Goal: Find specific page/section: Find specific page/section

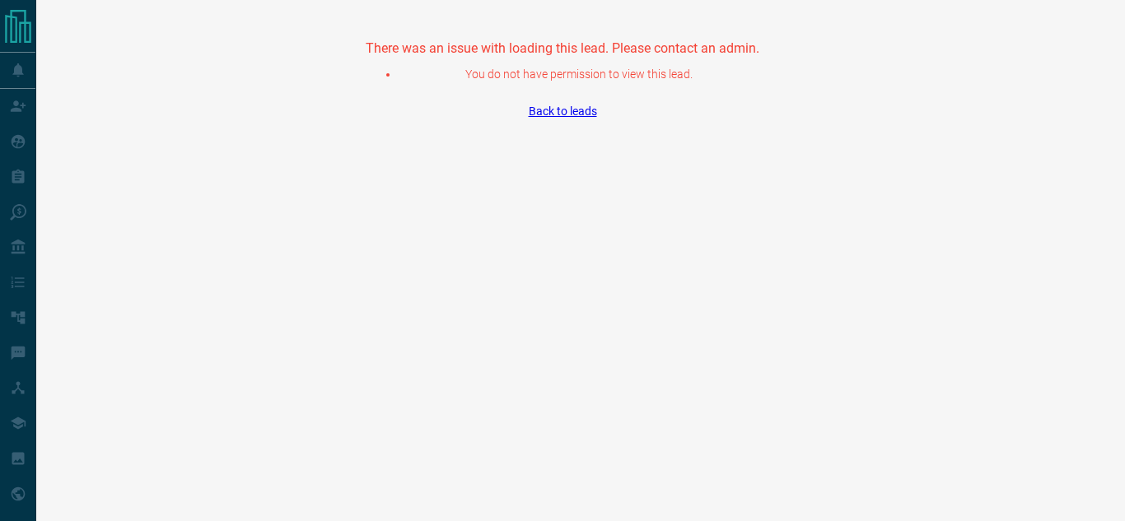
click at [561, 111] on link "Back to leads" at bounding box center [563, 111] width 68 height 13
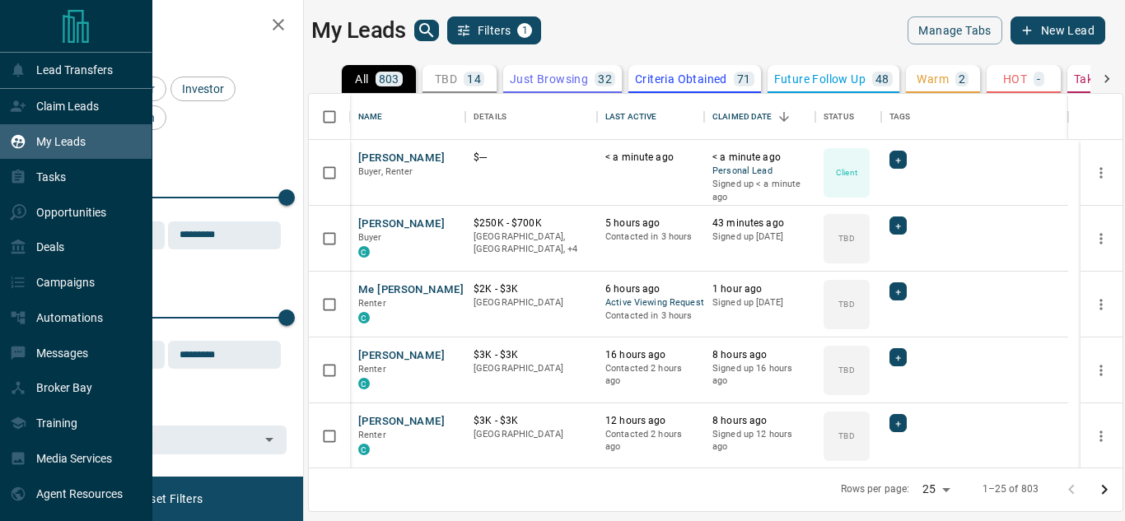
scroll to position [361, 801]
click at [24, 143] on icon at bounding box center [19, 142] width 14 height 14
click at [36, 142] on div "My Leads" at bounding box center [48, 141] width 76 height 27
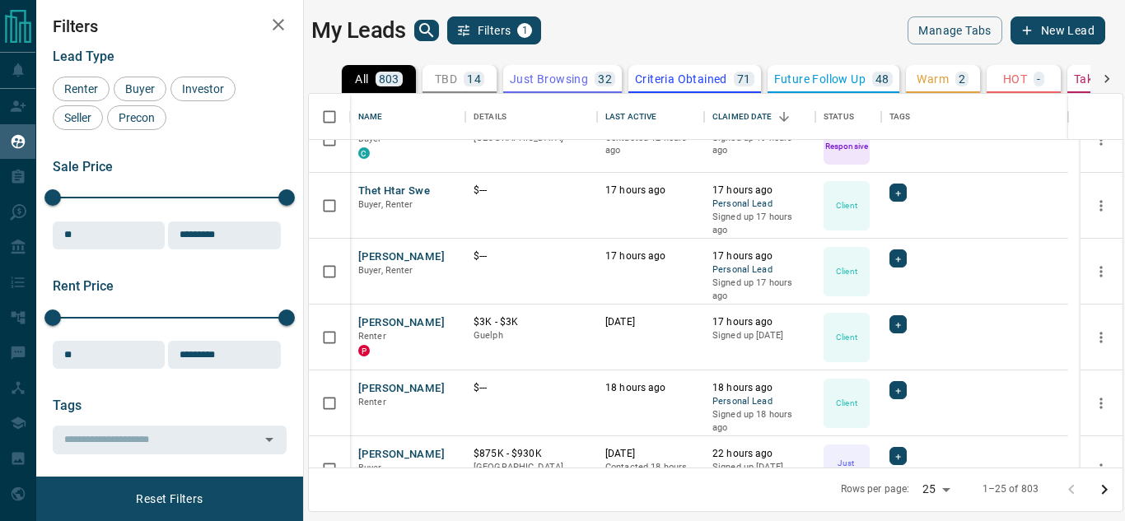
scroll to position [0, 0]
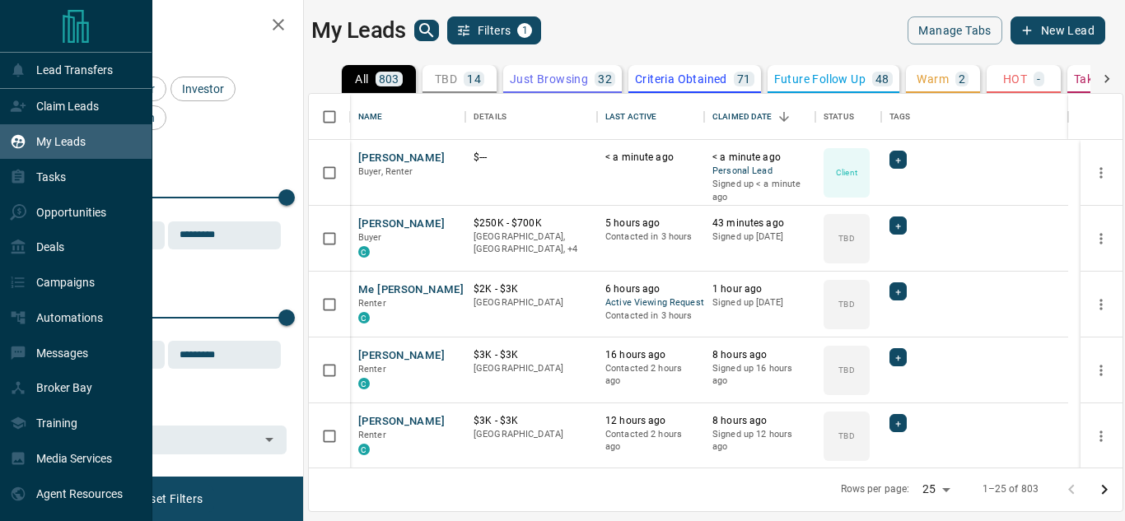
click at [14, 132] on div "My Leads" at bounding box center [48, 141] width 76 height 27
